Goal: Task Accomplishment & Management: Use online tool/utility

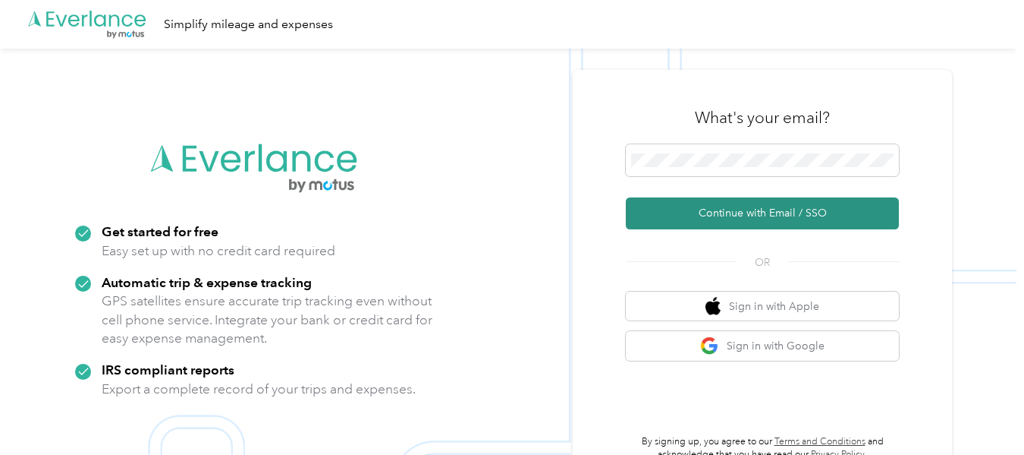
click at [743, 213] on button "Continue with Email / SSO" at bounding box center [762, 213] width 273 height 32
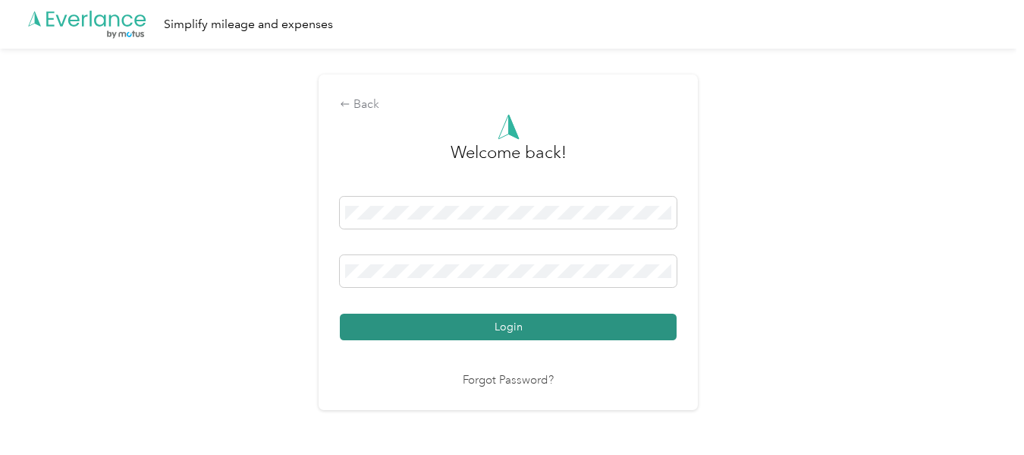
click at [502, 329] on button "Login" at bounding box center [508, 326] width 337 height 27
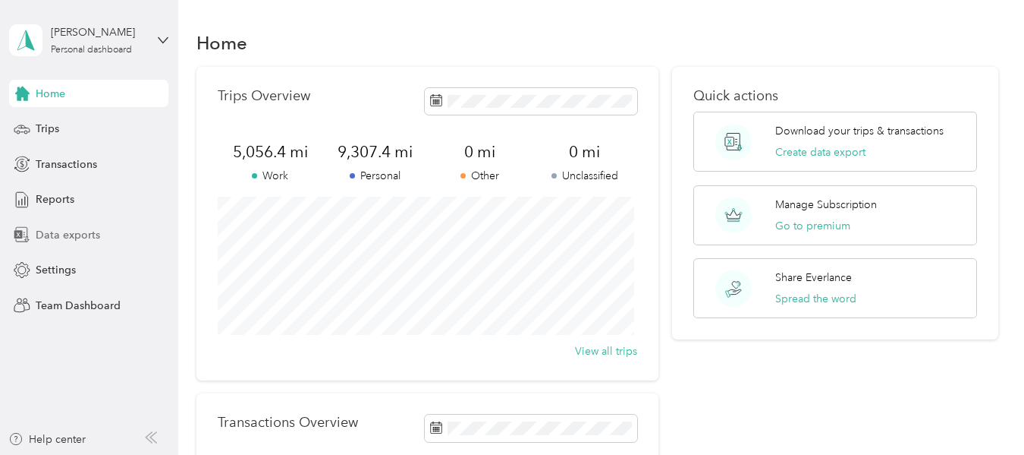
click at [58, 235] on span "Data exports" at bounding box center [68, 235] width 65 height 16
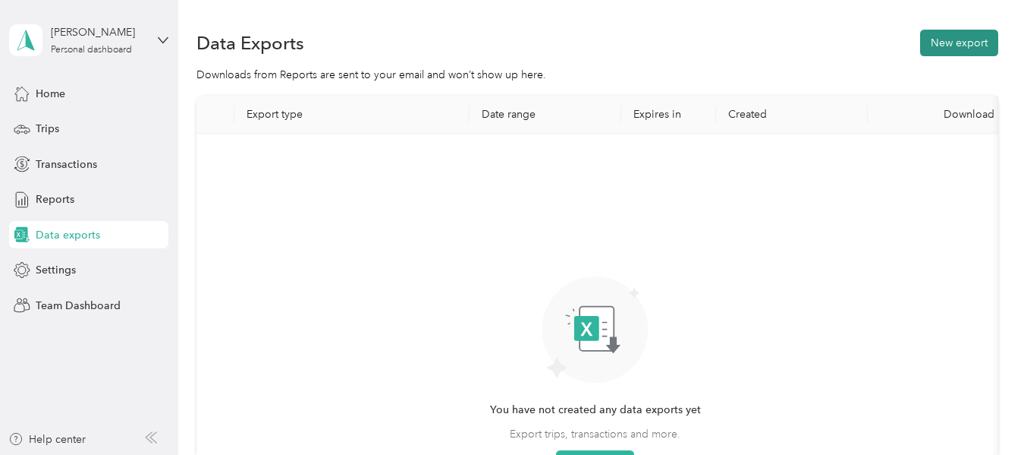
click at [937, 47] on button "New export" at bounding box center [959, 43] width 78 height 27
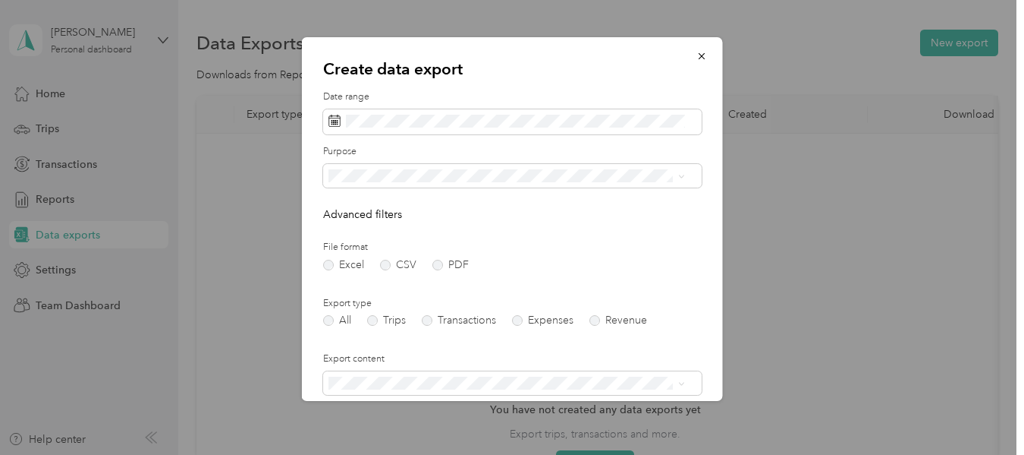
click at [348, 231] on li "Work" at bounding box center [506, 228] width 367 height 27
click at [373, 316] on label "Trips" at bounding box center [386, 320] width 39 height 11
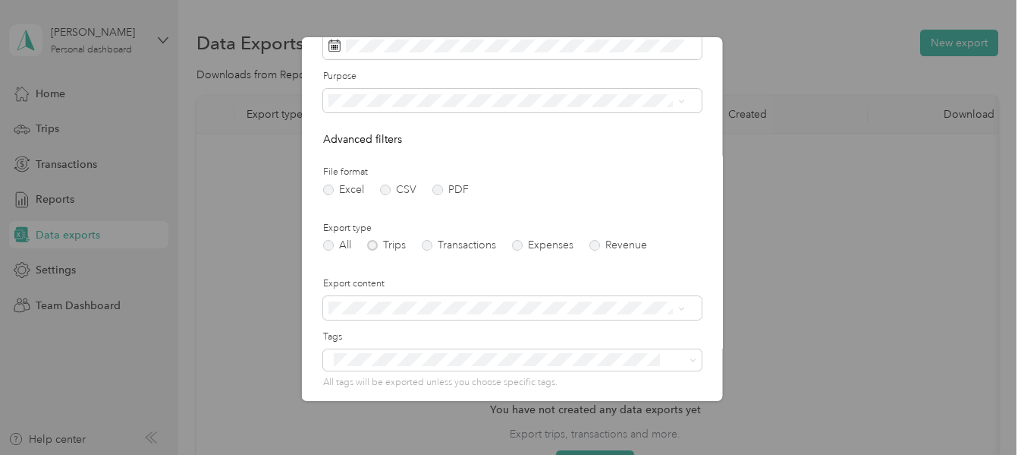
scroll to position [188, 0]
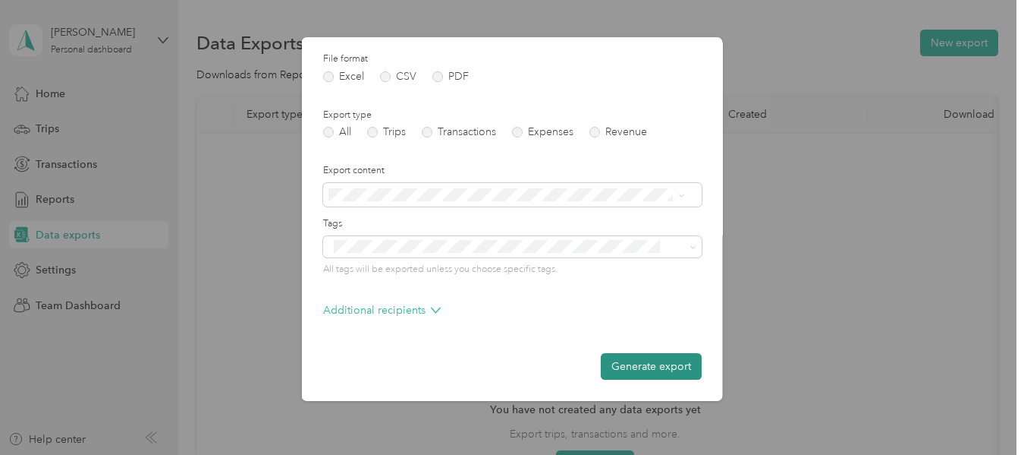
click at [638, 362] on button "Generate export" at bounding box center [651, 366] width 101 height 27
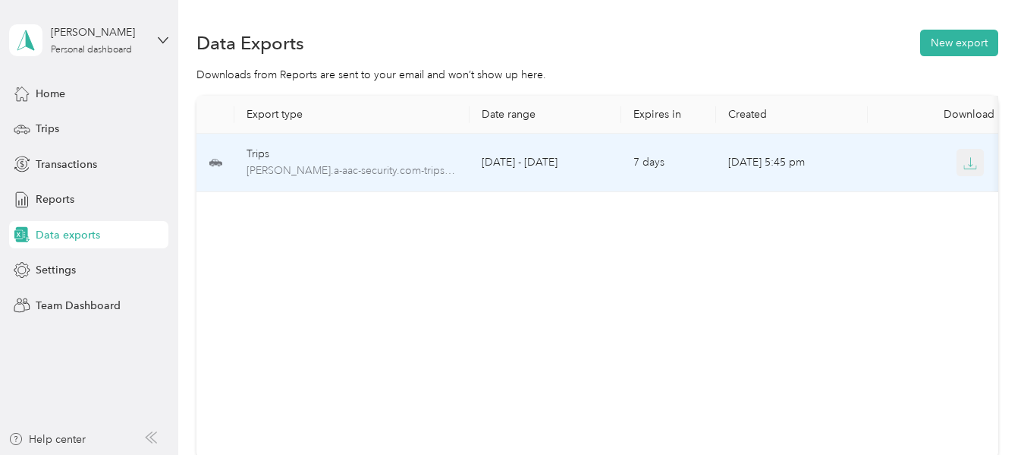
click at [973, 166] on icon "button" at bounding box center [971, 163] width 14 height 14
